Goal: Transaction & Acquisition: Obtain resource

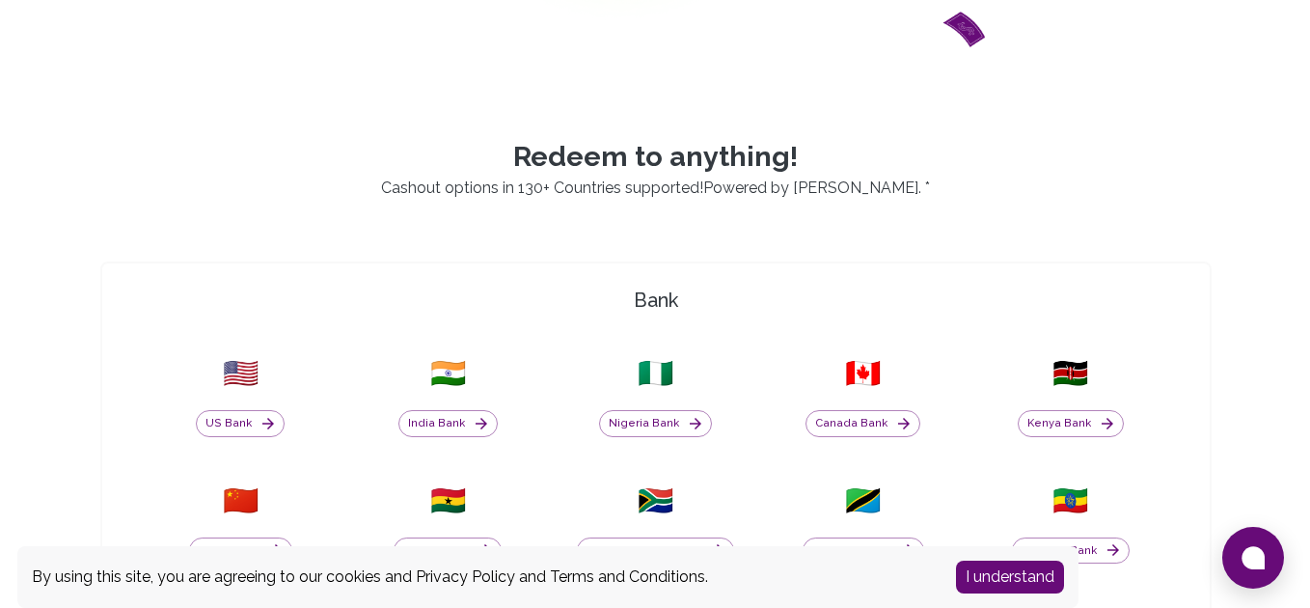
scroll to position [393, 0]
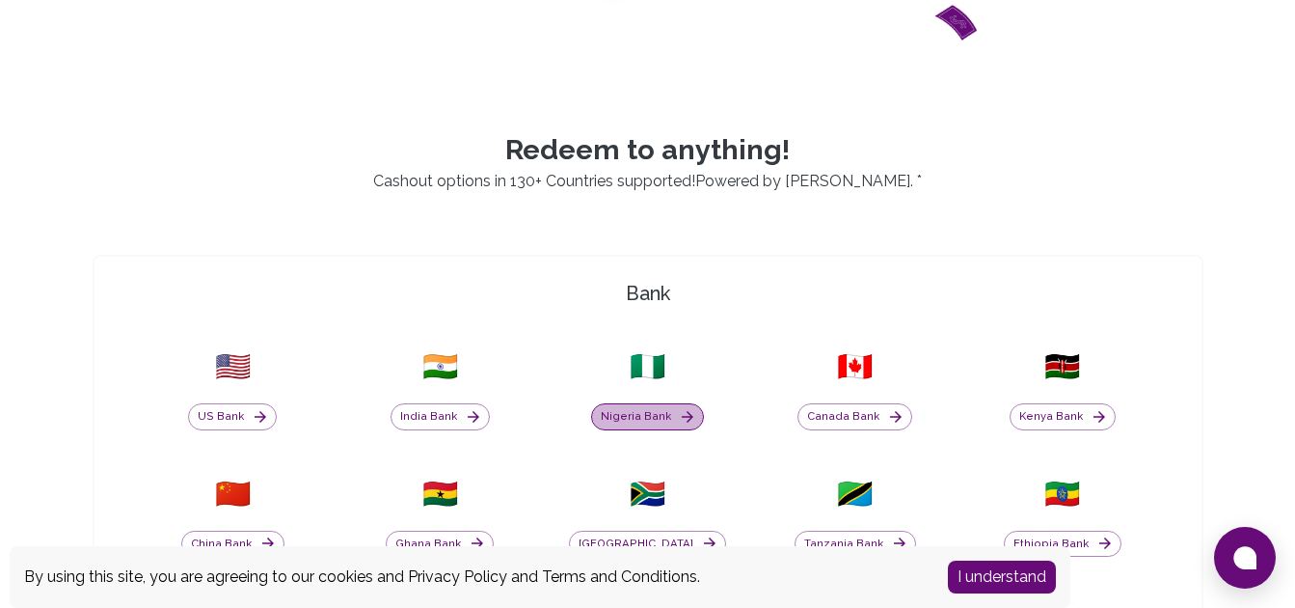
click at [656, 418] on button "Nigeria Bank" at bounding box center [647, 416] width 113 height 27
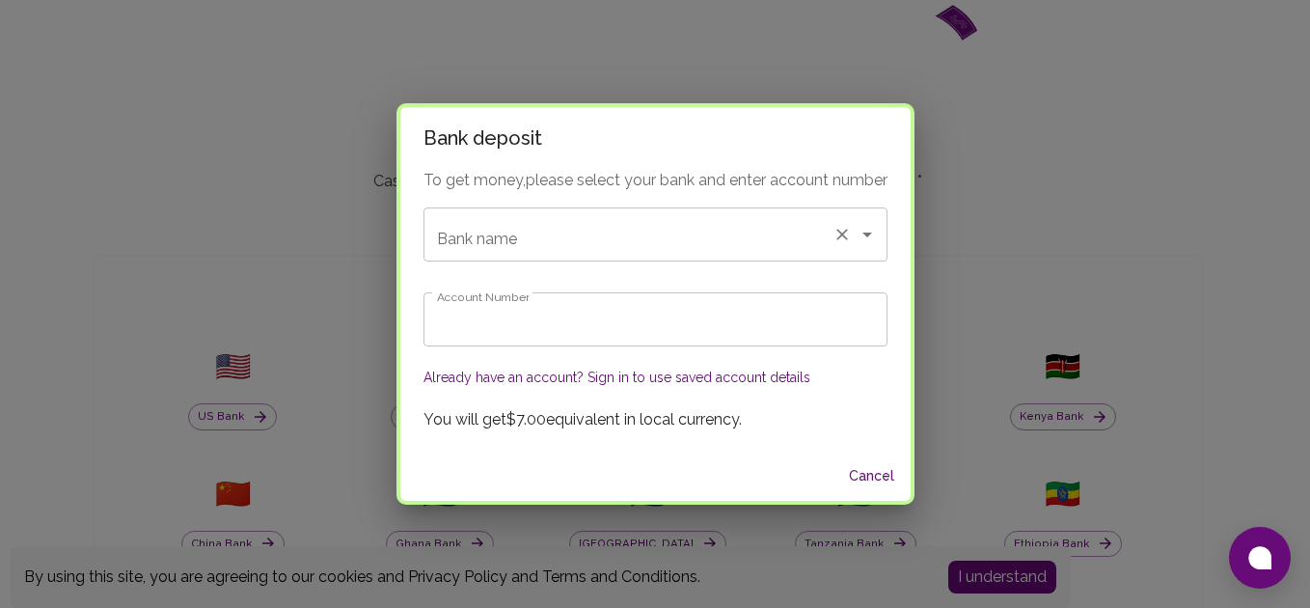
click at [573, 232] on input "Bank name" at bounding box center [628, 234] width 393 height 37
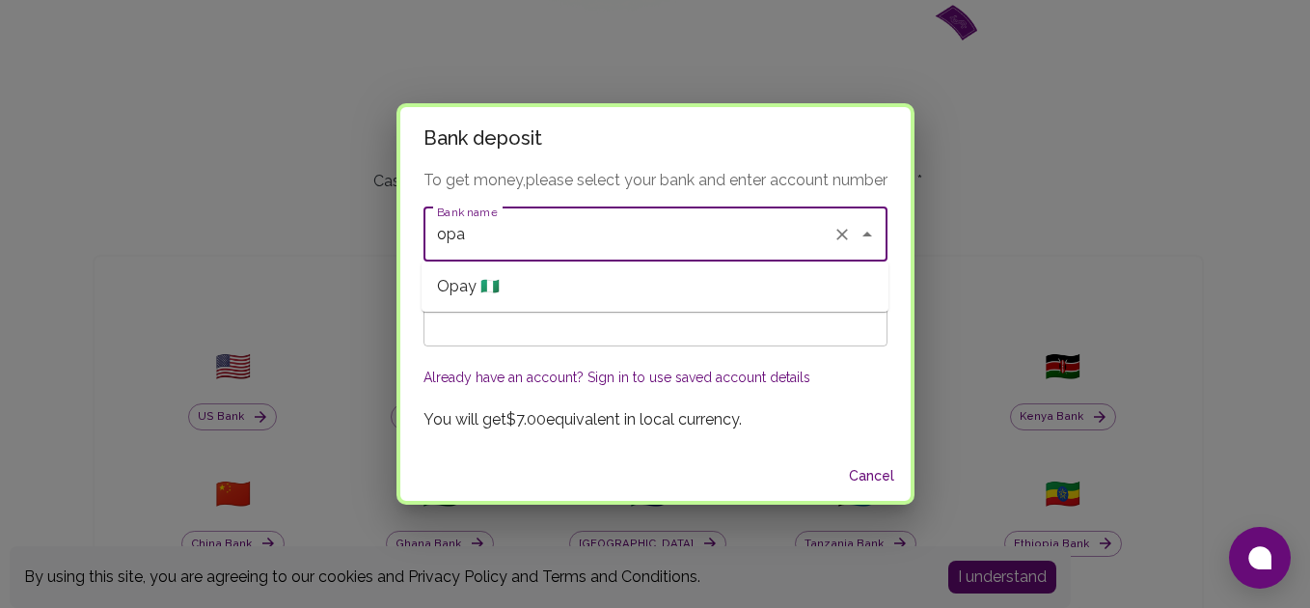
click at [469, 284] on span "Opay 🇳🇬" at bounding box center [468, 286] width 63 height 23
type input "Opay"
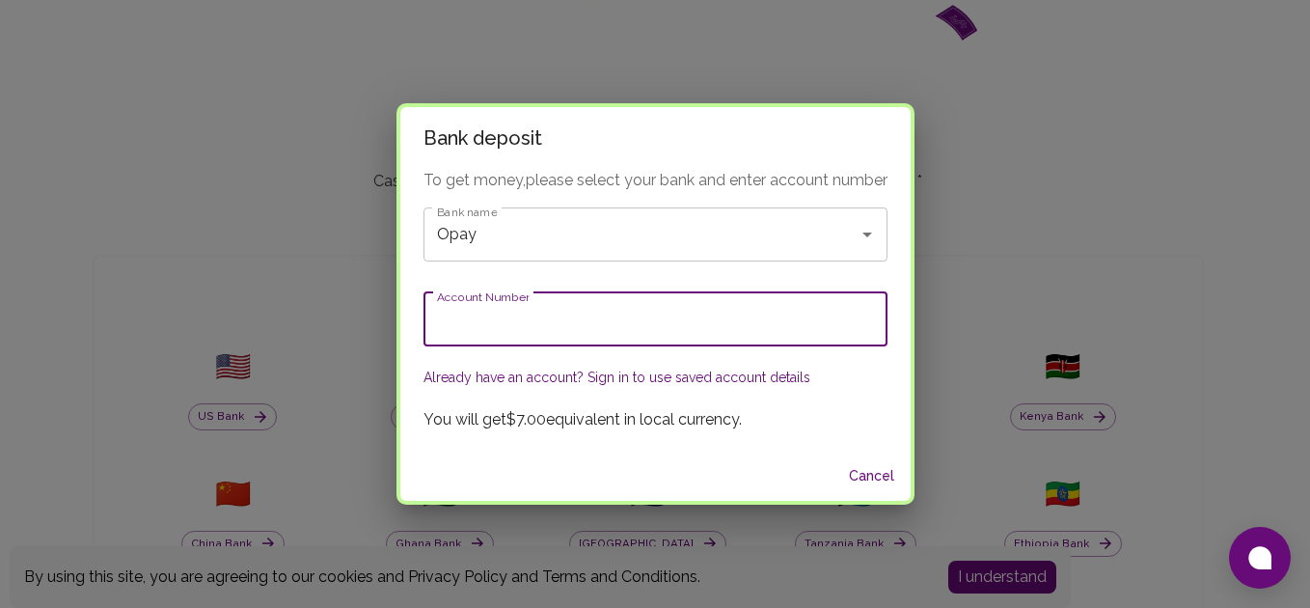
click at [474, 313] on input "Account Number" at bounding box center [655, 319] width 464 height 54
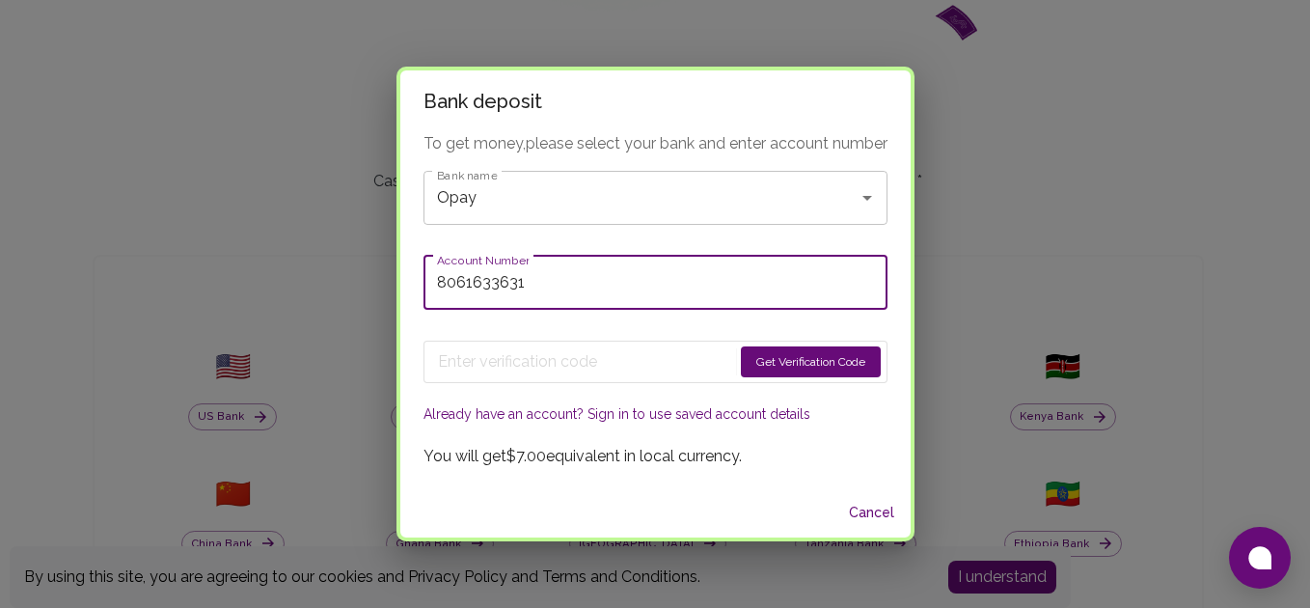
type input "8061633631"
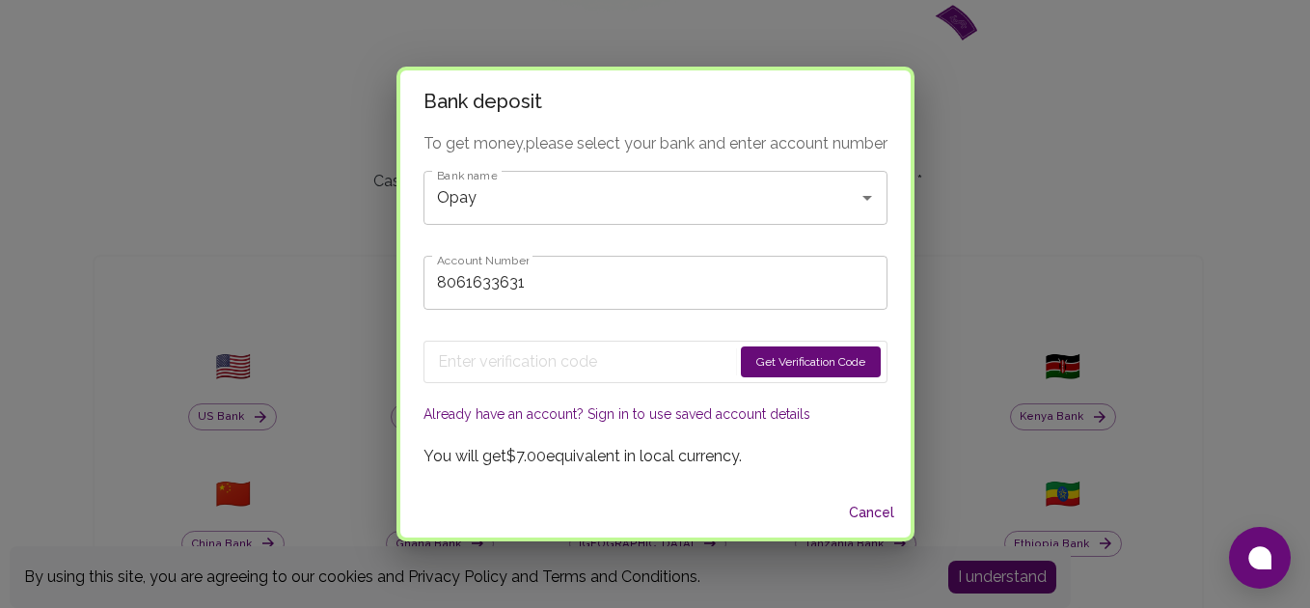
click at [834, 348] on button "Get Verification Code" at bounding box center [811, 361] width 140 height 31
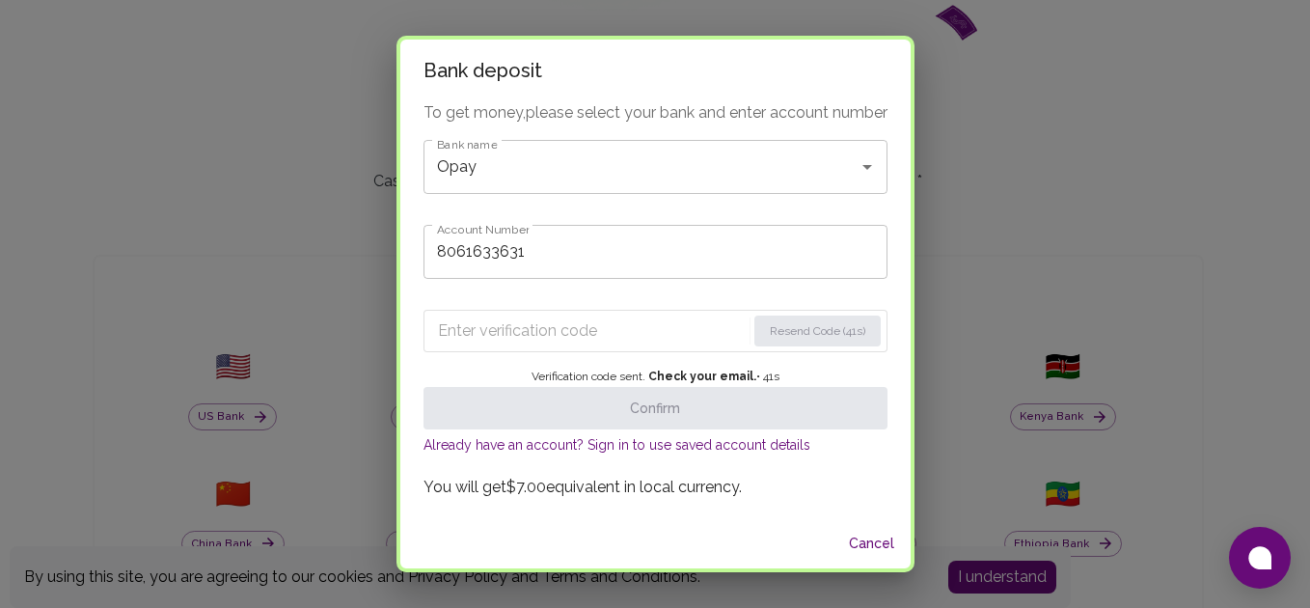
click at [526, 341] on input "Enter verification code" at bounding box center [592, 330] width 308 height 31
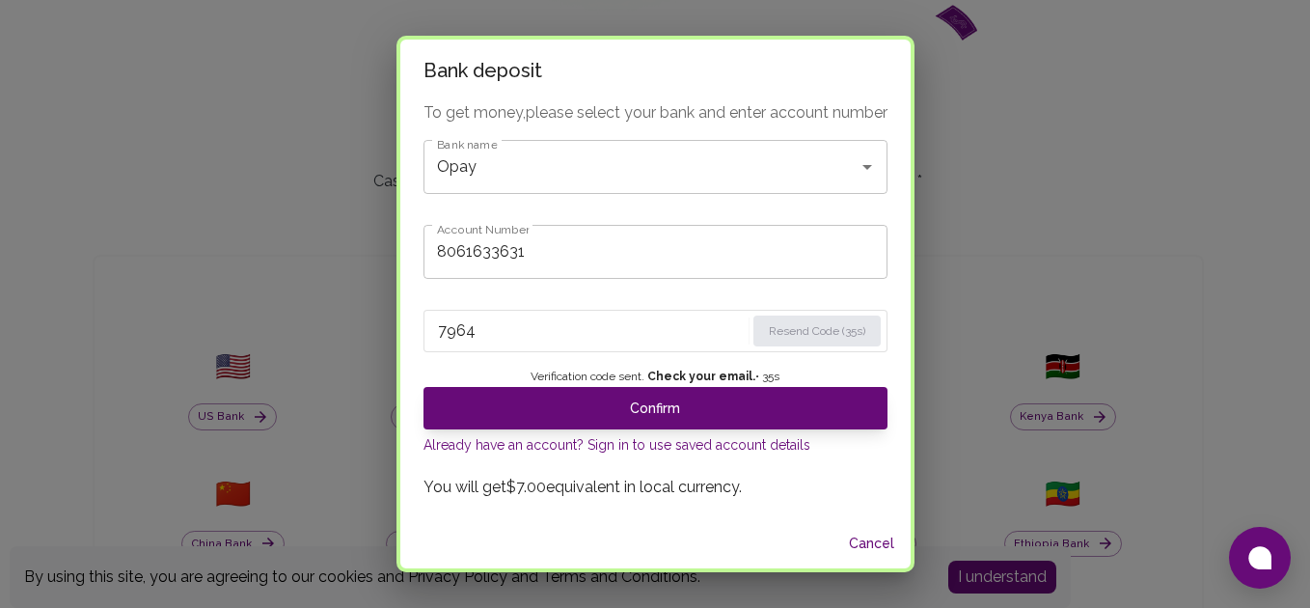
type input "7964"
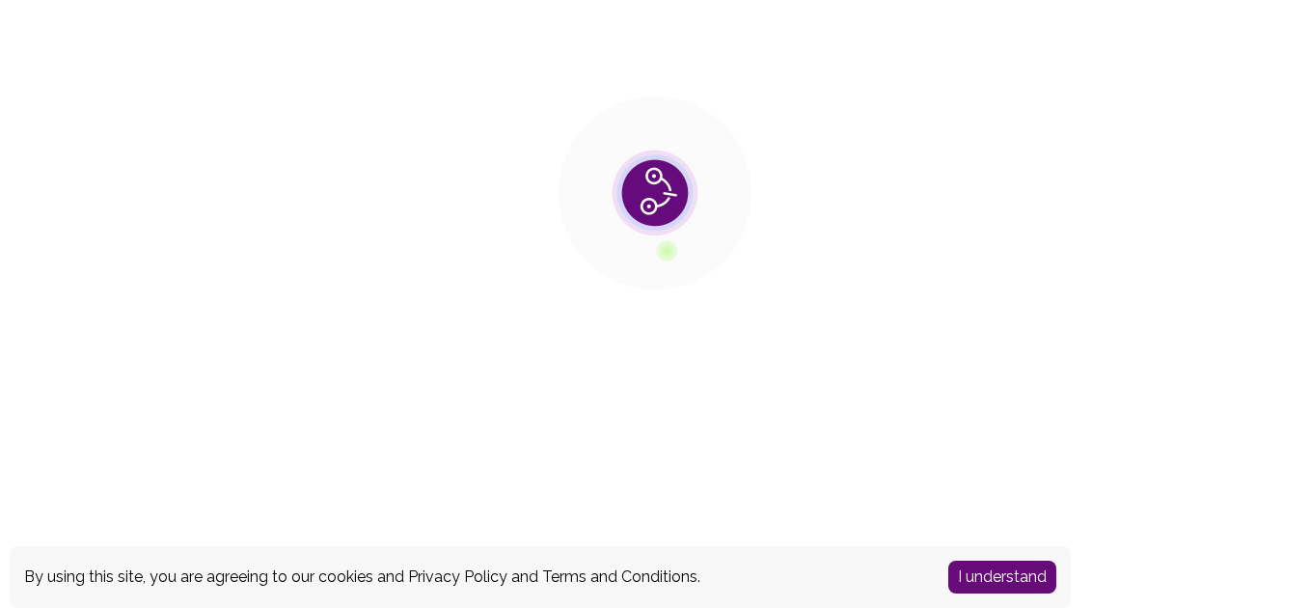
click at [576, 399] on div "By using this site, you are agreeing to our cookies and Privacy Policy and Term…" at bounding box center [655, 304] width 1310 height 608
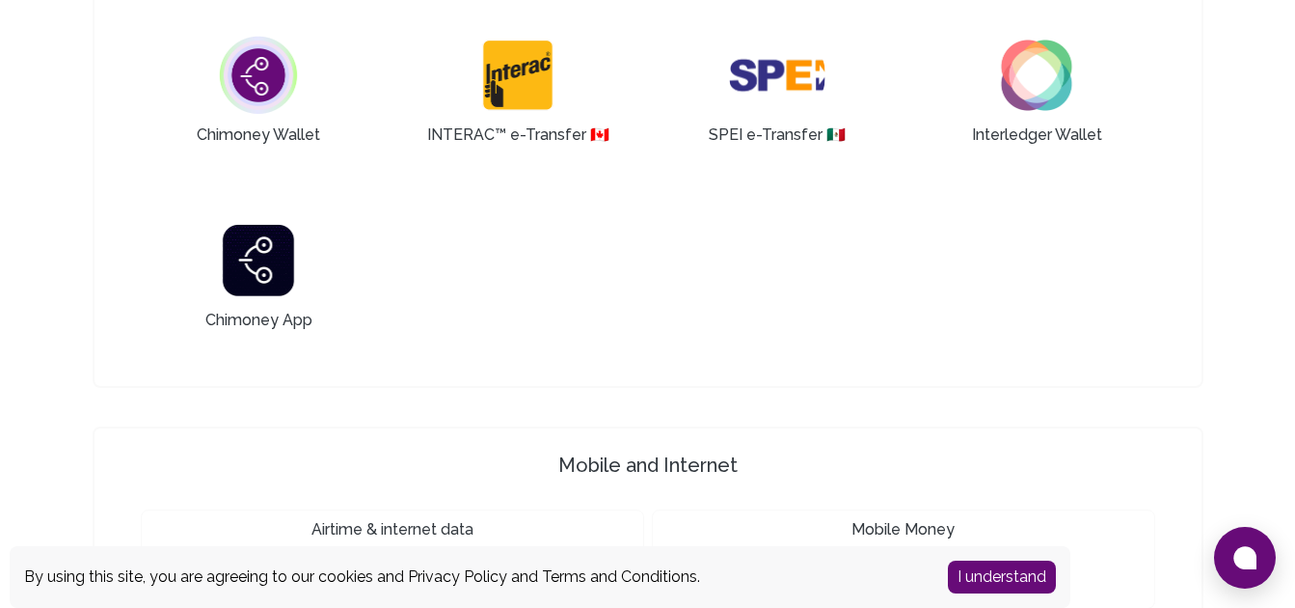
scroll to position [1378, 0]
click at [983, 580] on button "I understand" at bounding box center [1002, 576] width 108 height 33
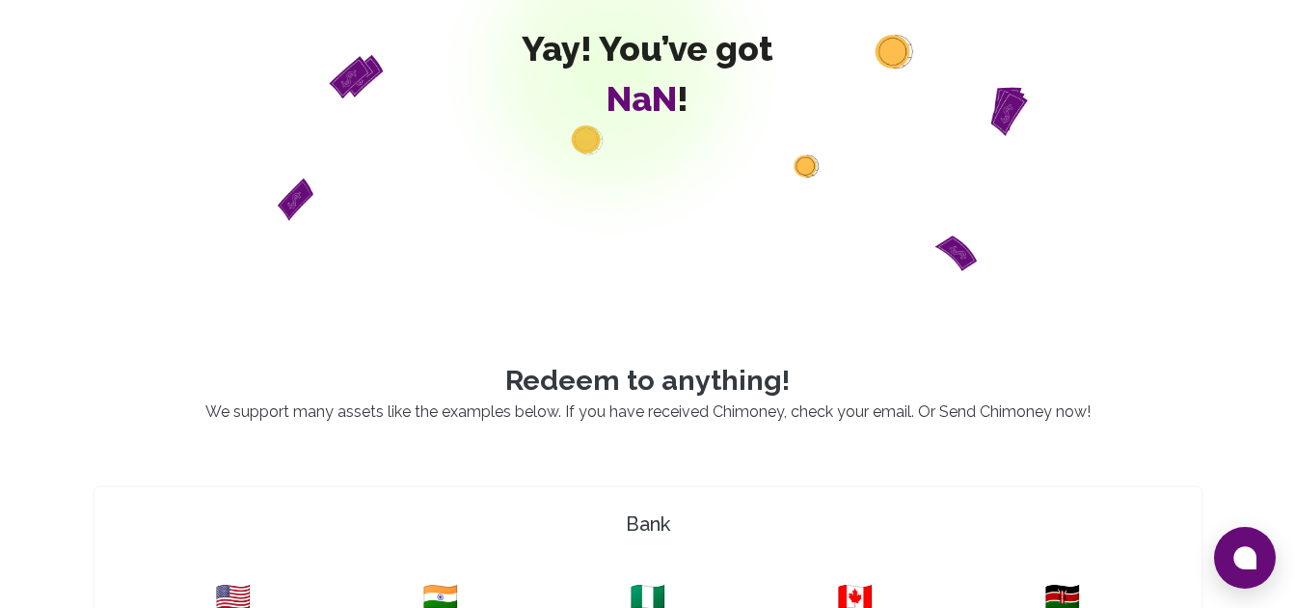
scroll to position [0, 0]
